Goal: Task Accomplishment & Management: Complete application form

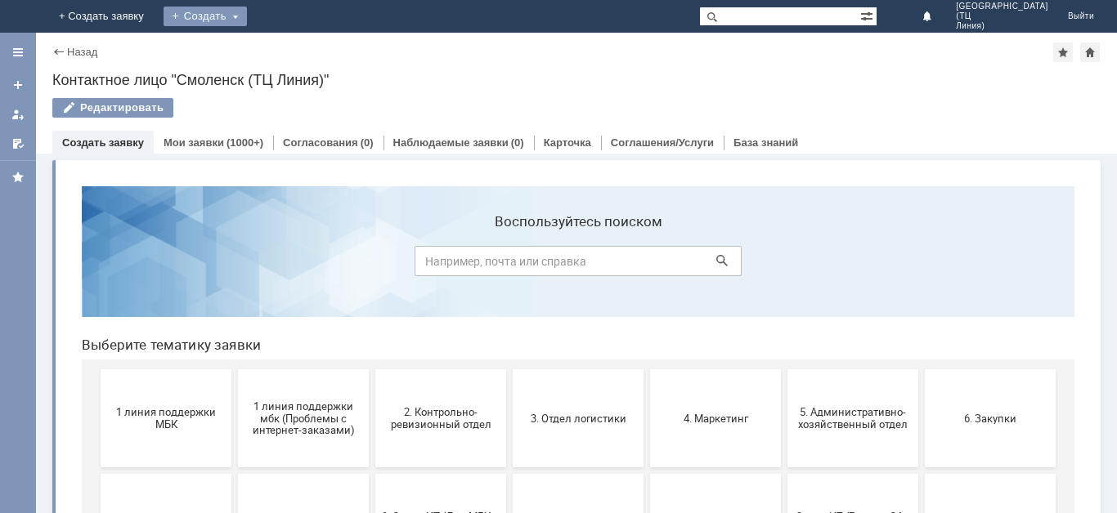
click at [247, 14] on div "Создать" at bounding box center [204, 17] width 83 height 20
click at [291, 50] on link "Заявка" at bounding box center [229, 49] width 124 height 20
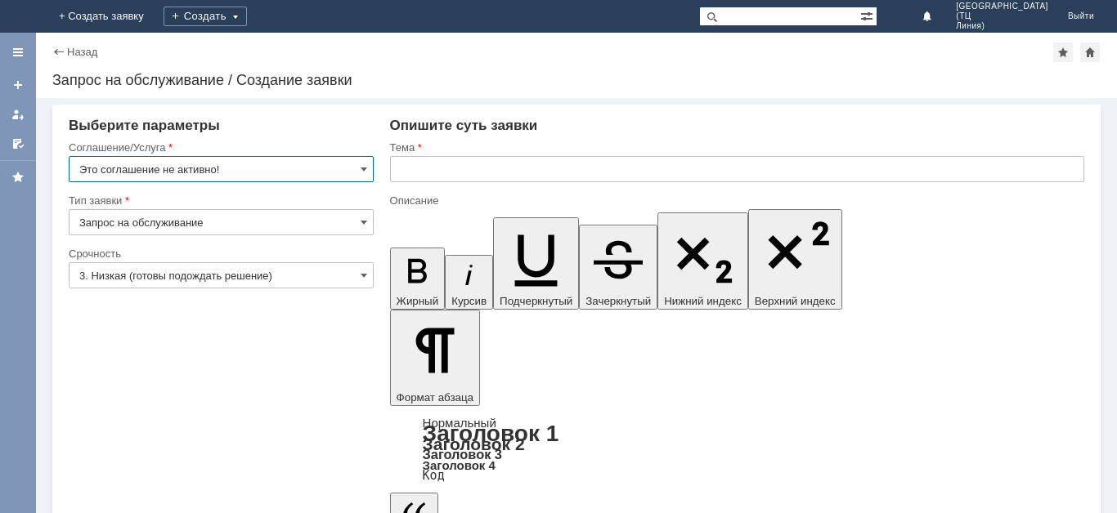
click at [291, 169] on input "Это соглашение не активно!" at bounding box center [221, 169] width 305 height 26
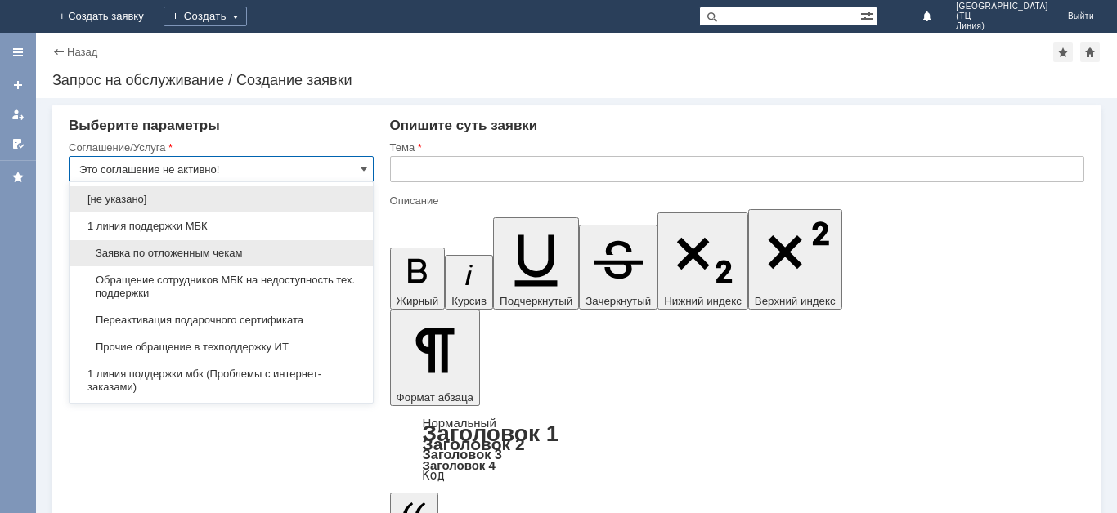
click at [235, 257] on span "Заявка по отложенным чекам" at bounding box center [221, 253] width 284 height 13
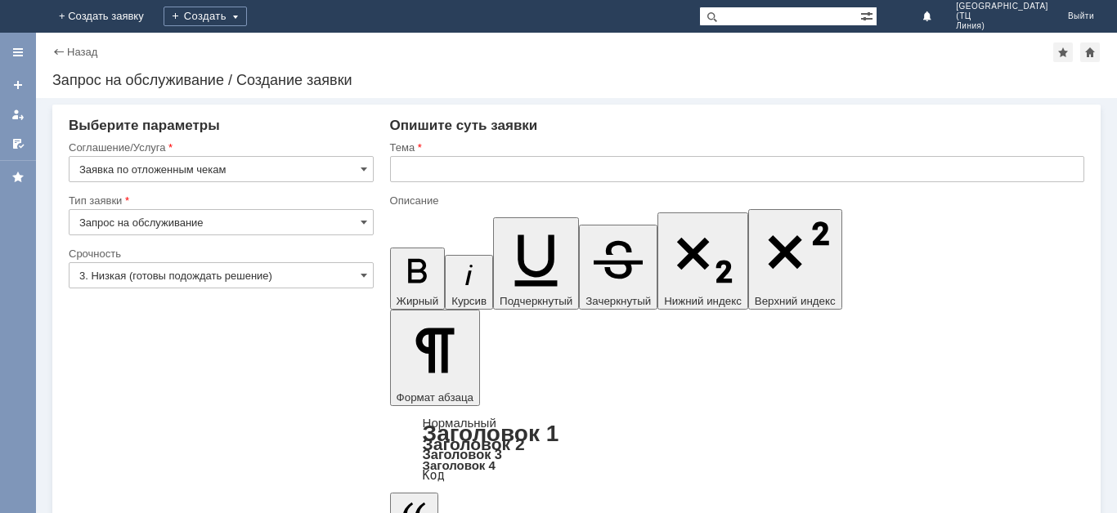
click at [172, 240] on div at bounding box center [221, 240] width 305 height 11
type input "Заявка по отложенным чекам"
click at [183, 284] on input "3. Низкая (готовы подождать решение)" at bounding box center [221, 275] width 305 height 26
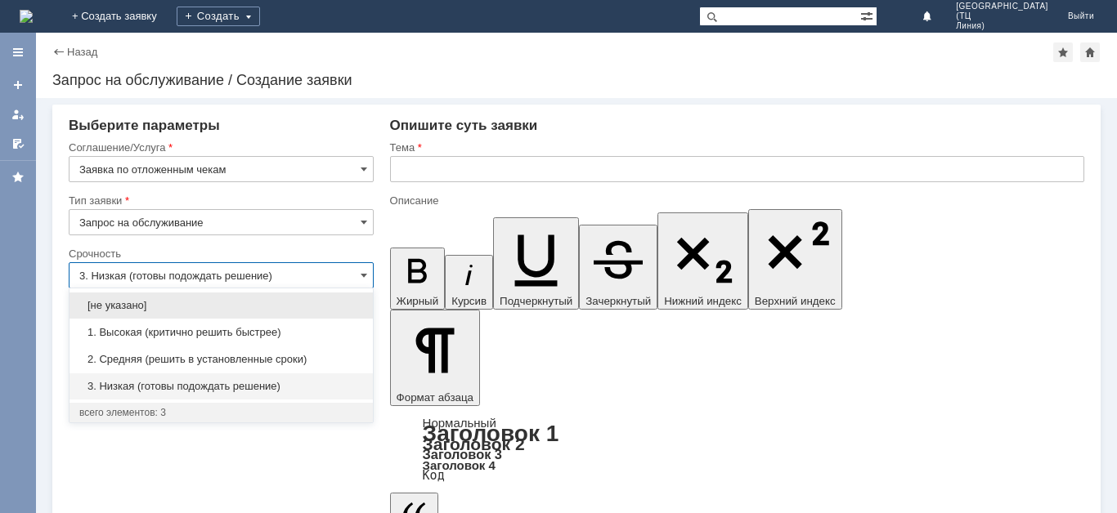
click at [179, 357] on span "2. Средняя (решить в установленные сроки)" at bounding box center [221, 359] width 284 height 13
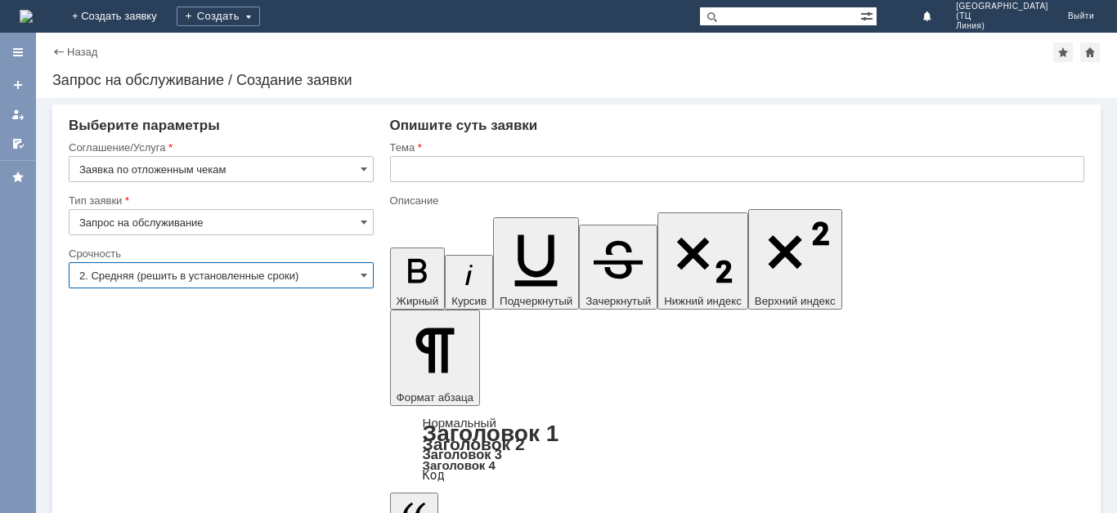
type input "2. Средняя (решить в установленные сроки)"
click at [426, 159] on input "text" at bounding box center [737, 169] width 694 height 26
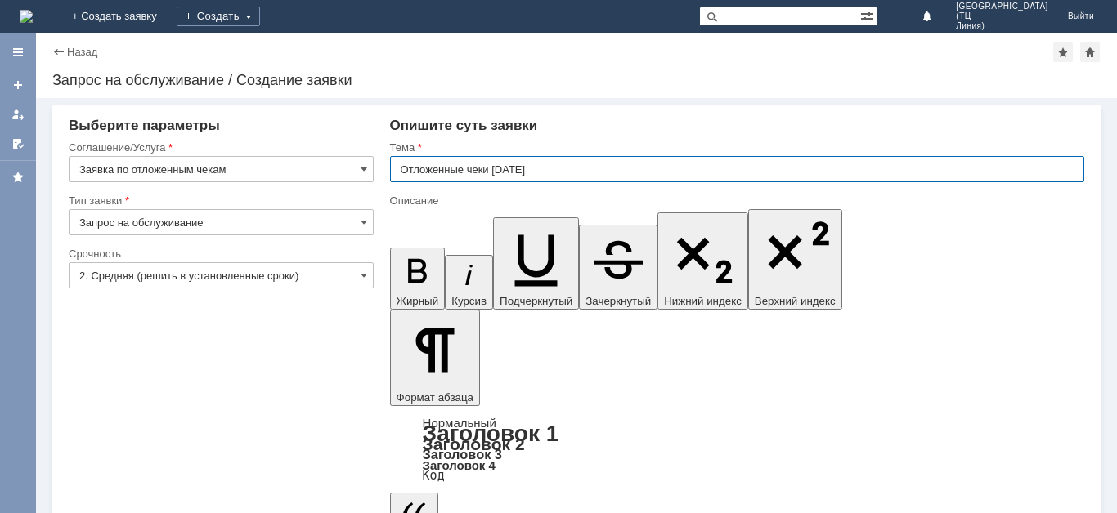
type input "Отложенные чеки [DATE]"
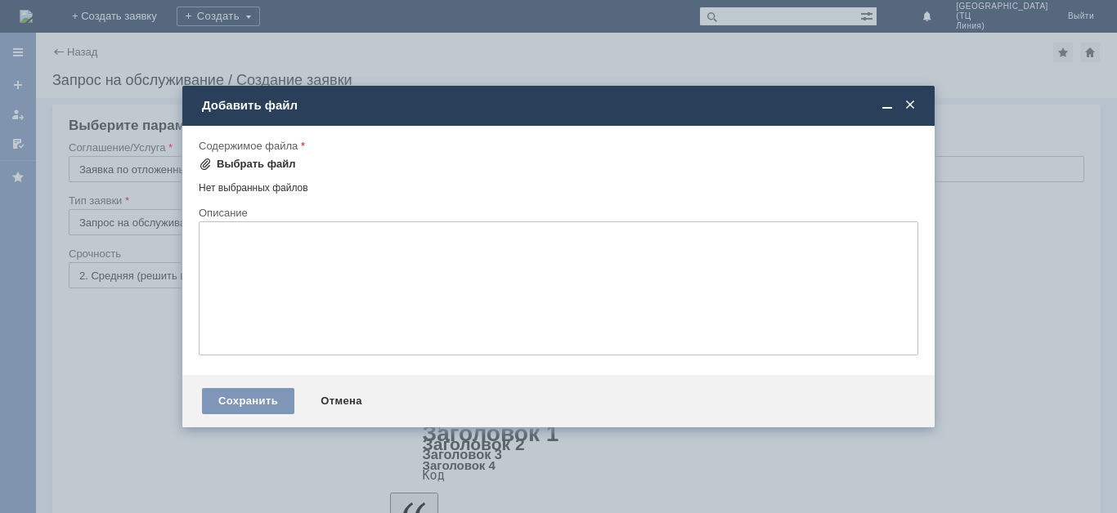
click at [250, 165] on div "Выбрать файл" at bounding box center [256, 164] width 79 height 13
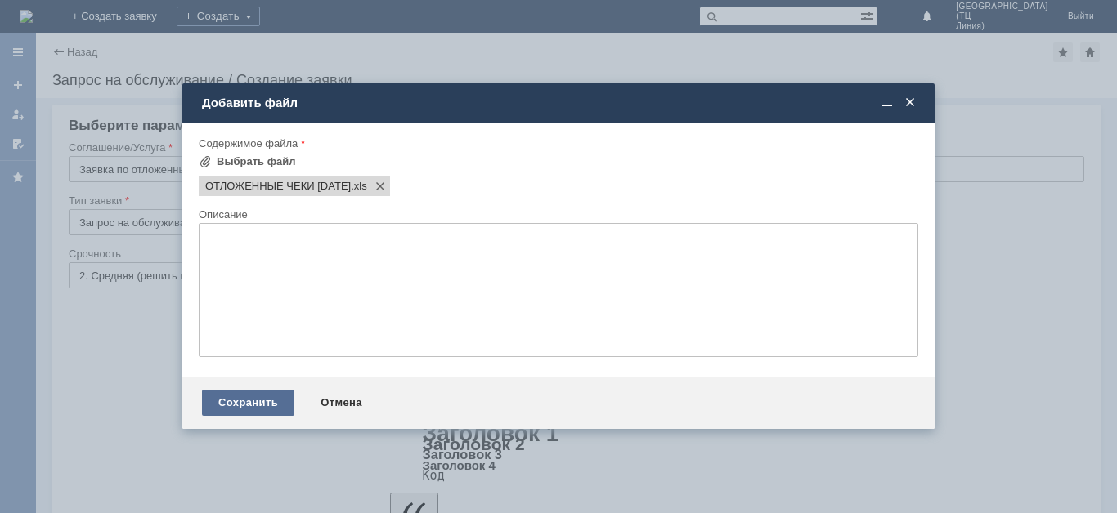
click at [258, 400] on div "Сохранить" at bounding box center [248, 403] width 92 height 26
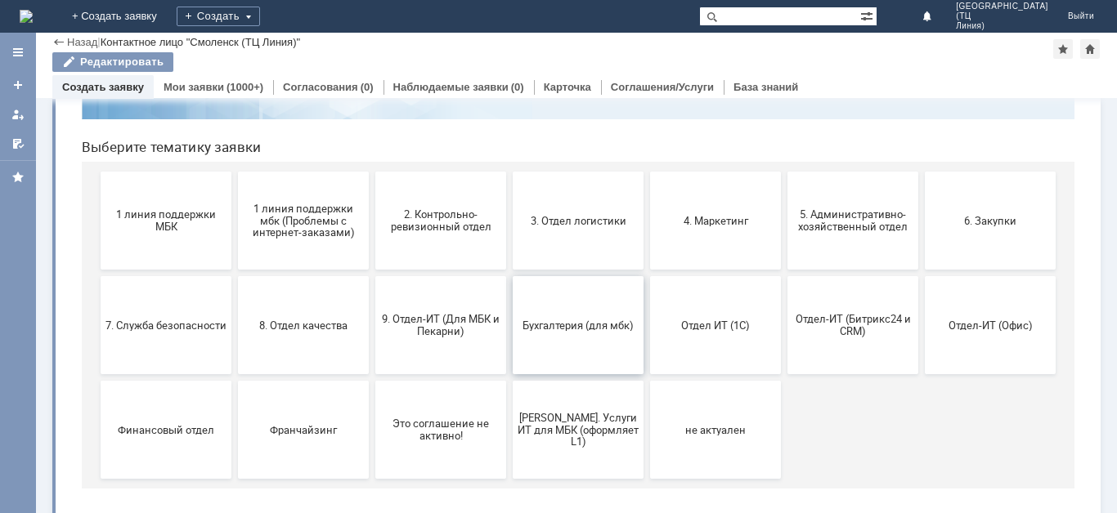
scroll to position [153, 0]
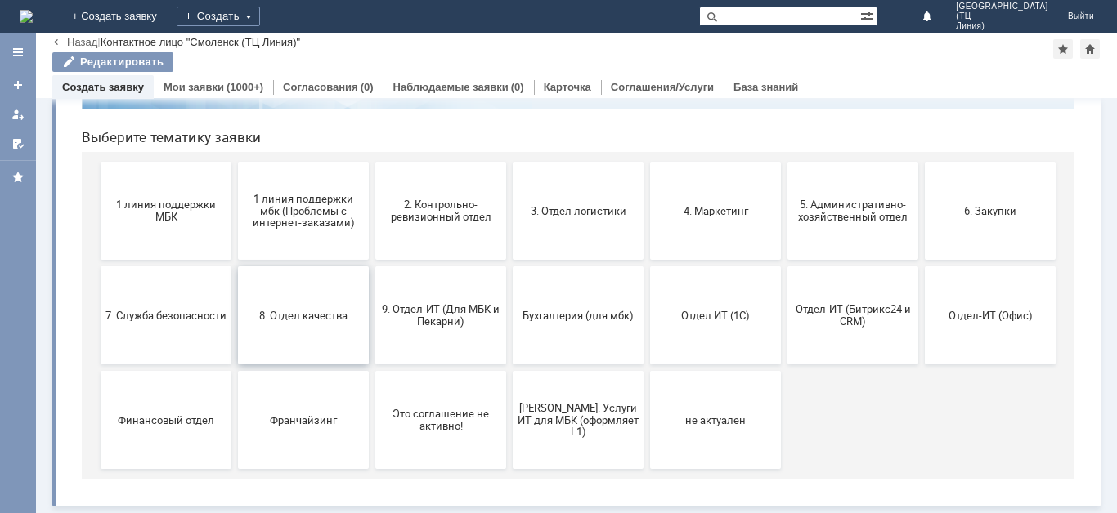
click at [311, 343] on button "8. Отдел качества" at bounding box center [303, 315] width 131 height 98
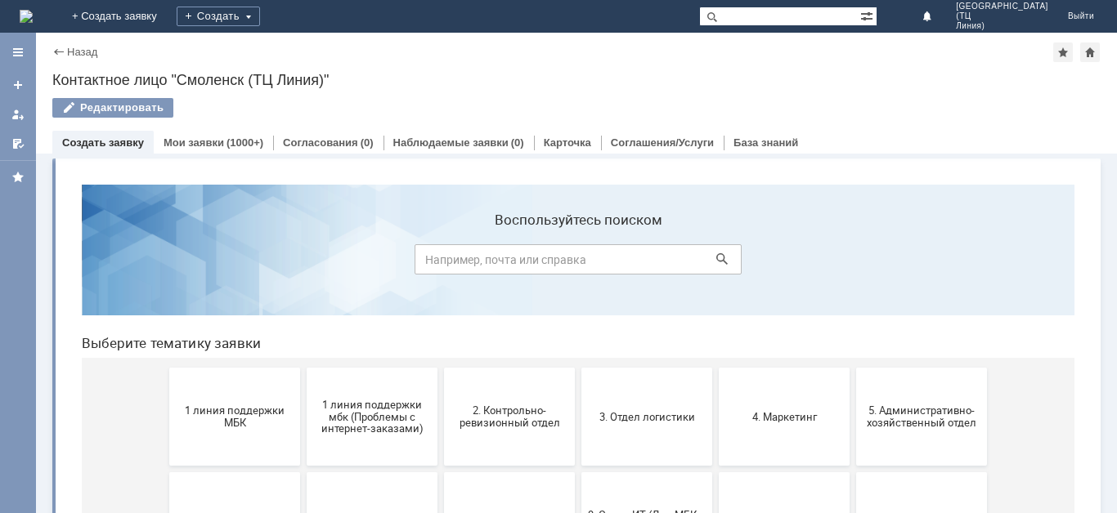
scroll to position [0, 0]
